Goal: Task Accomplishment & Management: Manage account settings

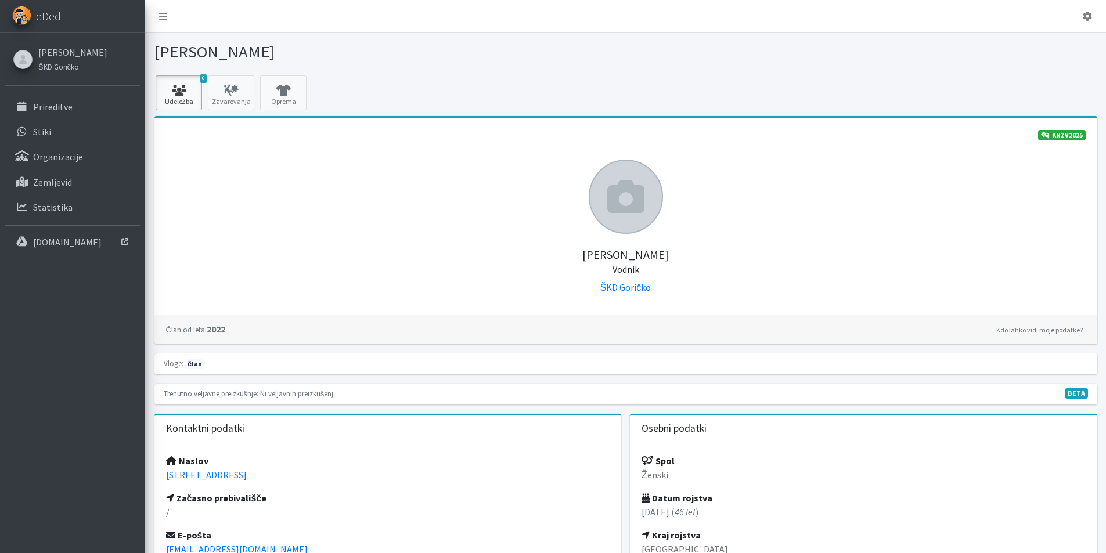
click at [197, 89] on icon at bounding box center [178, 91] width 39 height 12
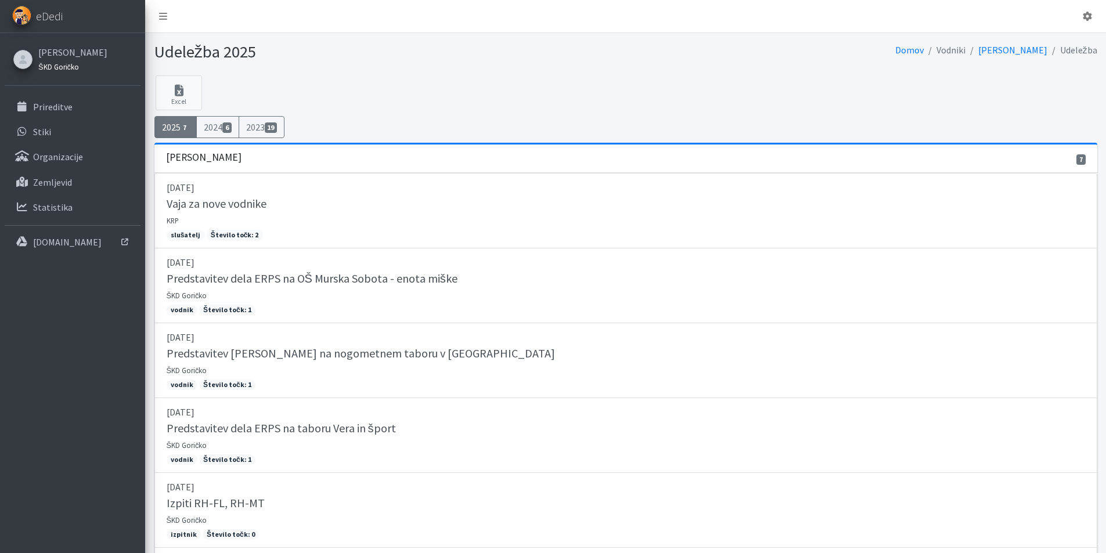
click at [47, 66] on small "ŠKD Goričko" at bounding box center [58, 66] width 41 height 9
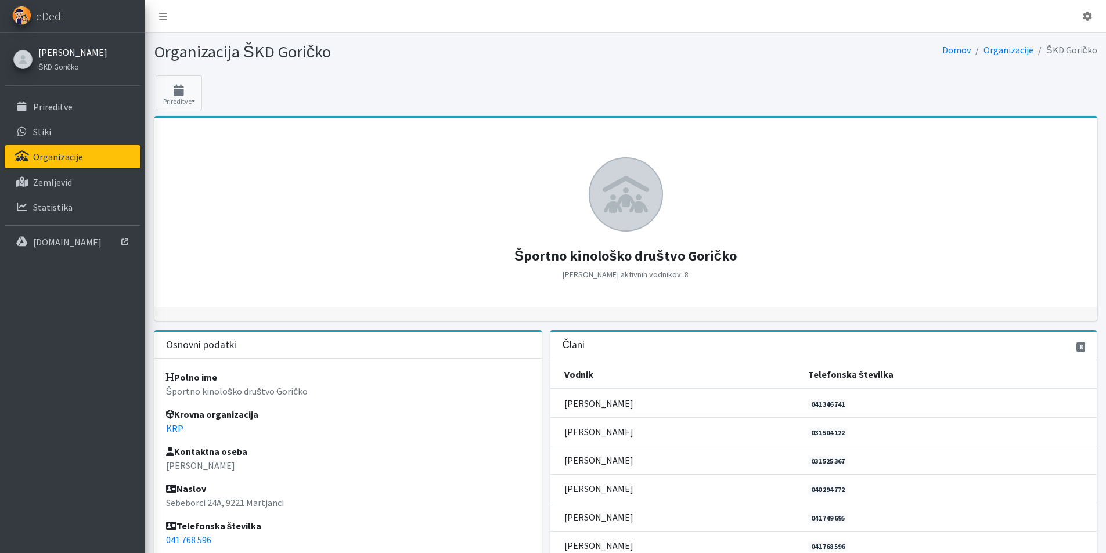
click at [56, 50] on link "Ivana Ernišová" at bounding box center [72, 52] width 69 height 14
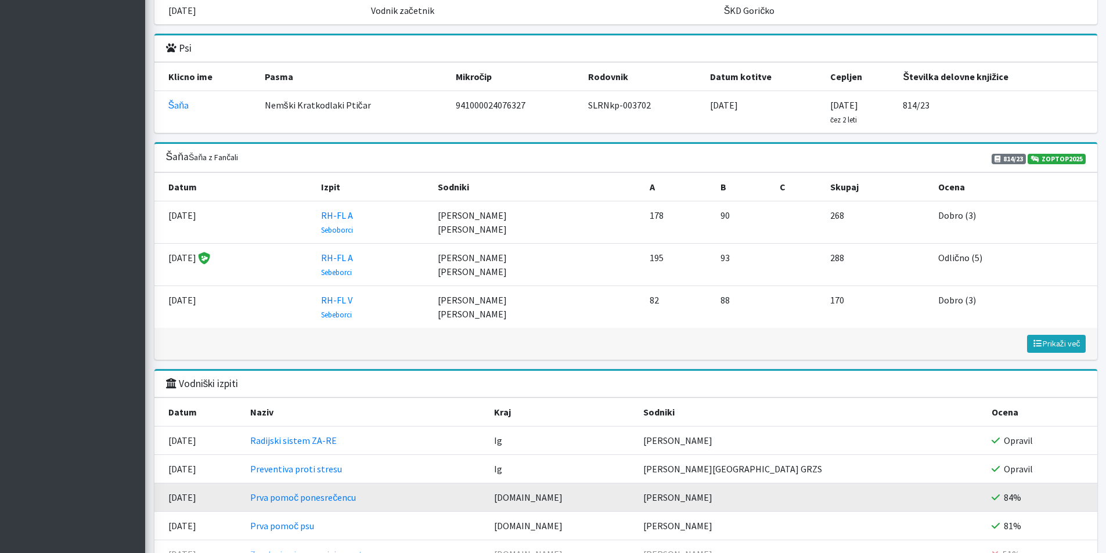
scroll to position [1274, 0]
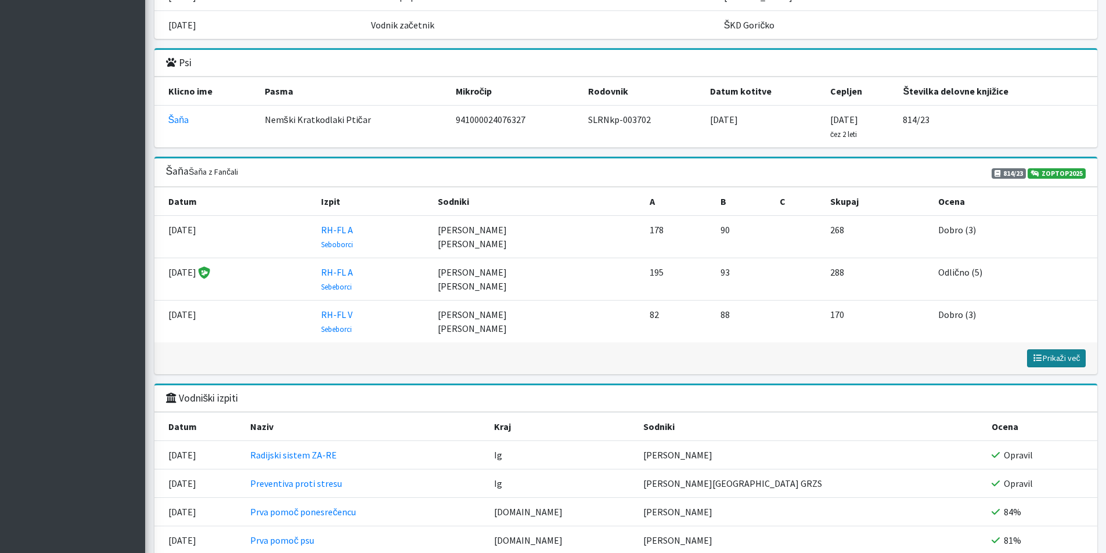
click at [1049, 357] on span "Prikaži več" at bounding box center [1056, 358] width 48 height 10
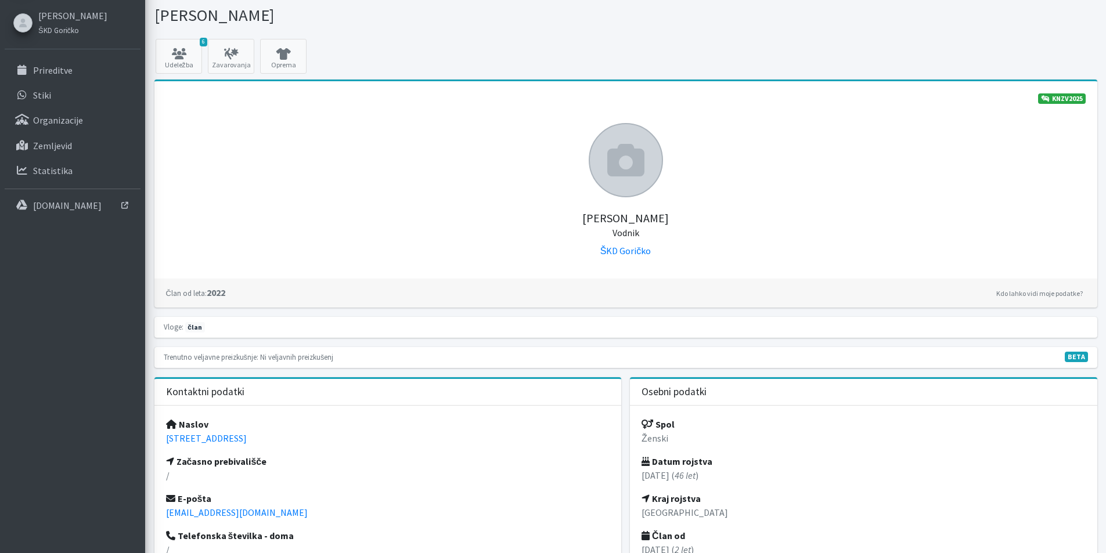
scroll to position [0, 0]
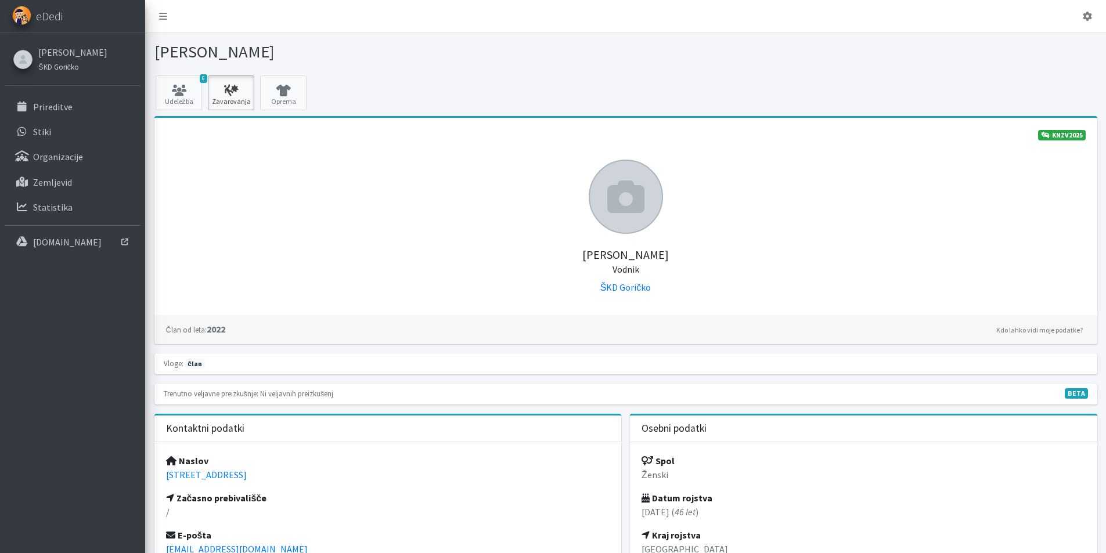
click at [240, 93] on icon at bounding box center [230, 91] width 39 height 12
click at [283, 90] on icon at bounding box center [283, 91] width 39 height 12
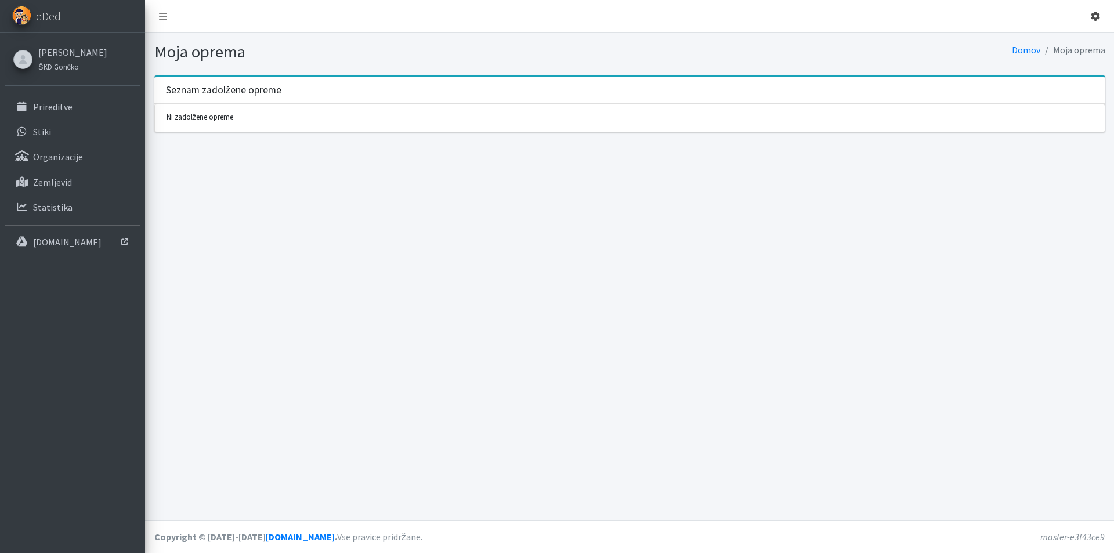
click at [1094, 19] on icon at bounding box center [1095, 16] width 9 height 9
click at [1070, 48] on link "Odjavi se" at bounding box center [1063, 43] width 92 height 19
